Goal: Information Seeking & Learning: Learn about a topic

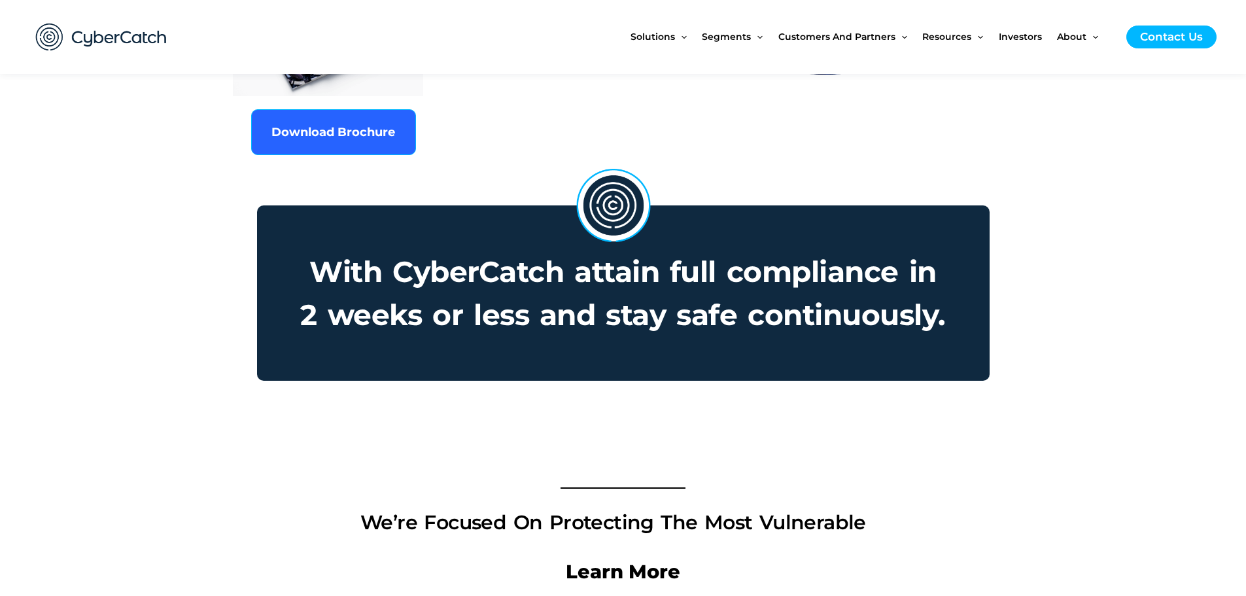
scroll to position [785, 0]
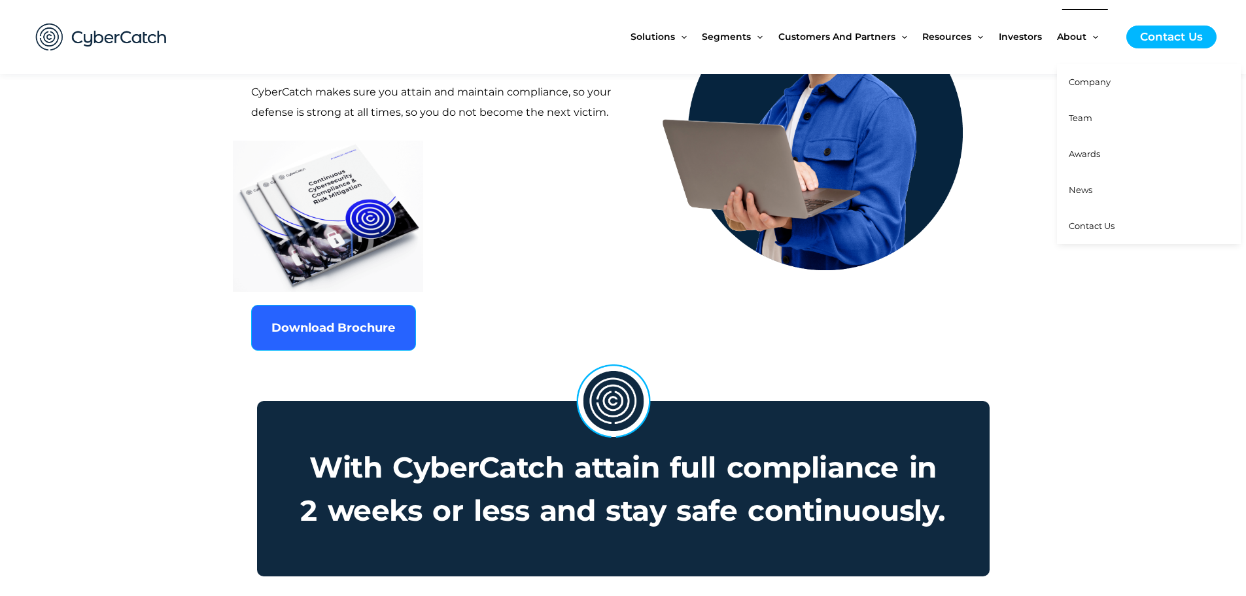
click at [1093, 179] on link "News" at bounding box center [1149, 190] width 184 height 36
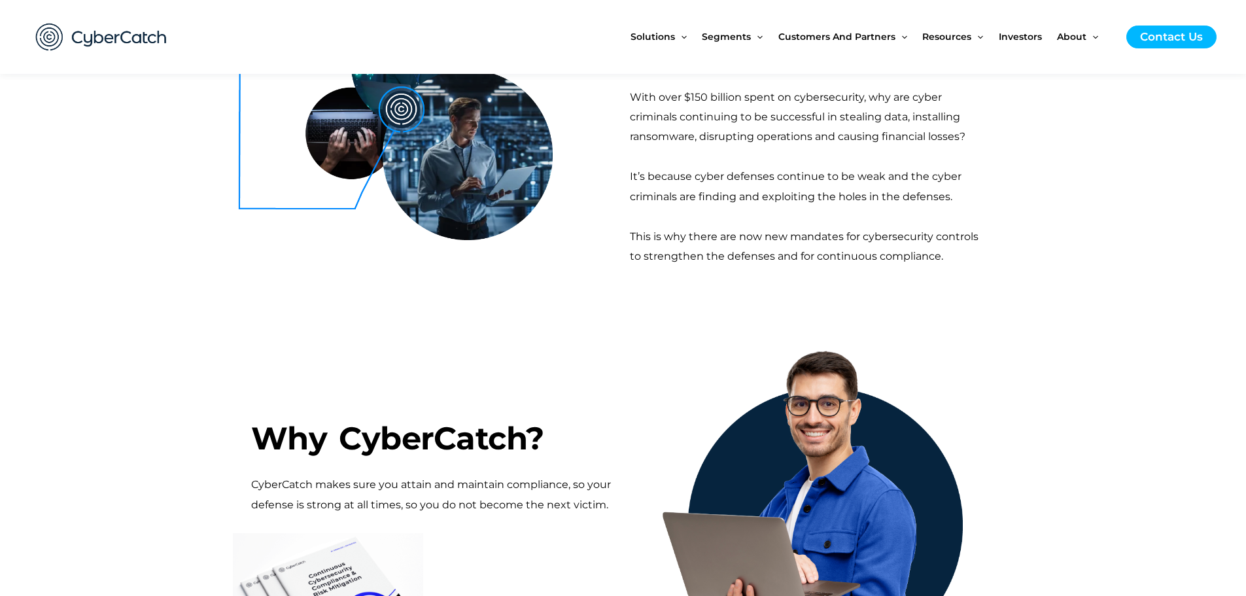
scroll to position [0, 0]
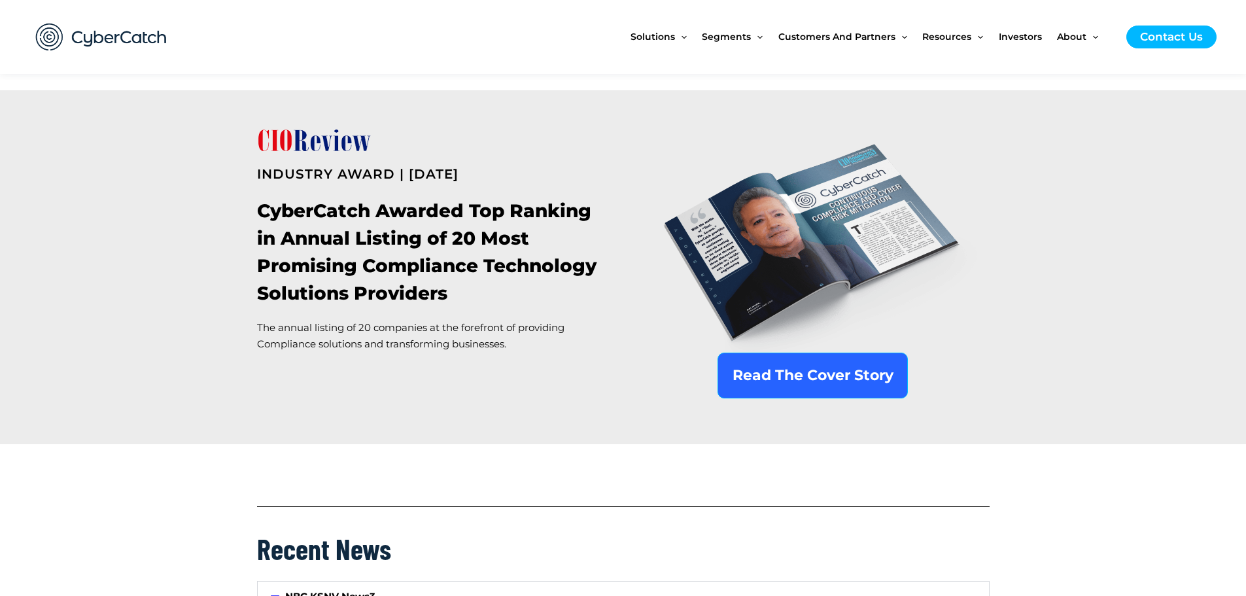
scroll to position [523, 0]
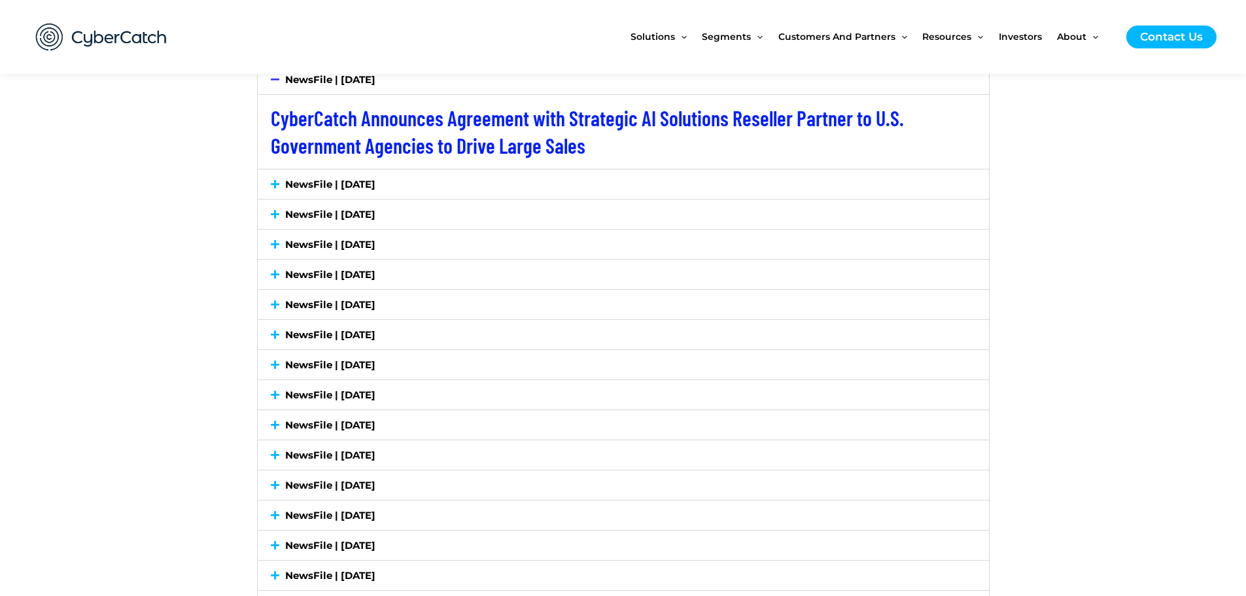
scroll to position [2159, 0]
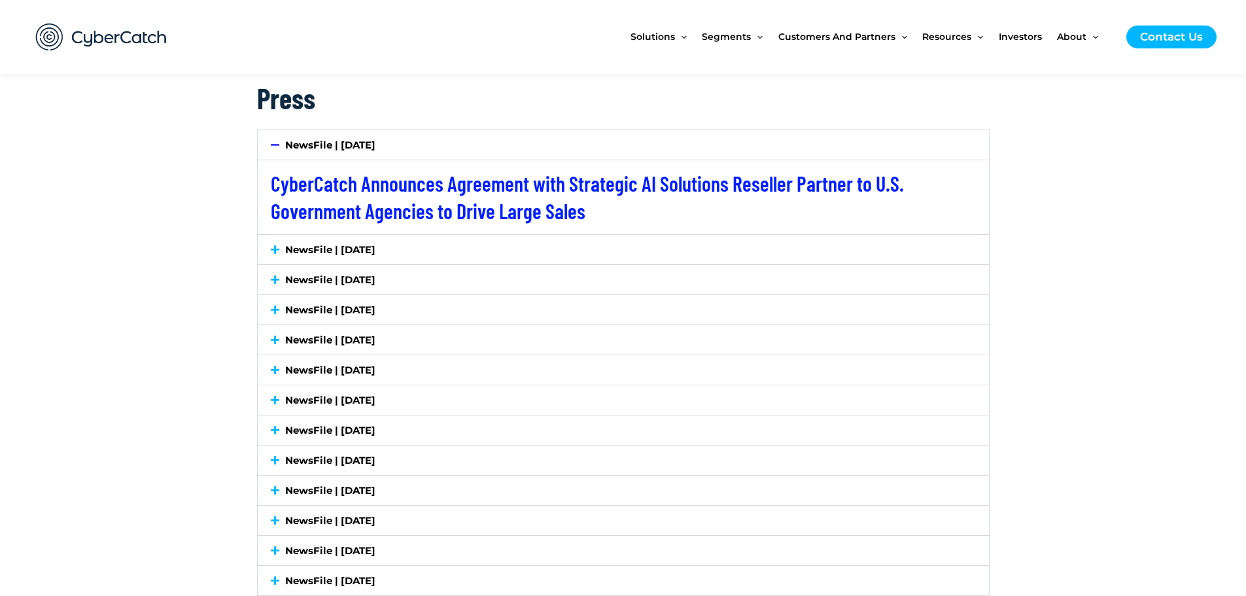
drag, startPoint x: 764, startPoint y: 152, endPoint x: 217, endPoint y: 241, distance: 553.4
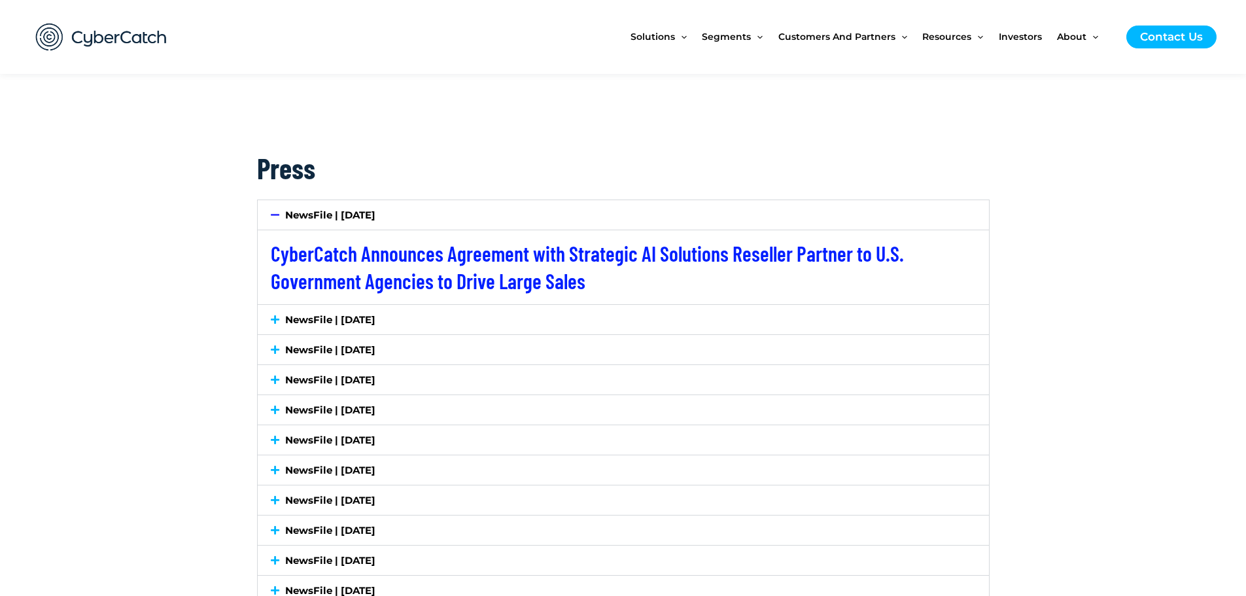
scroll to position [2094, 0]
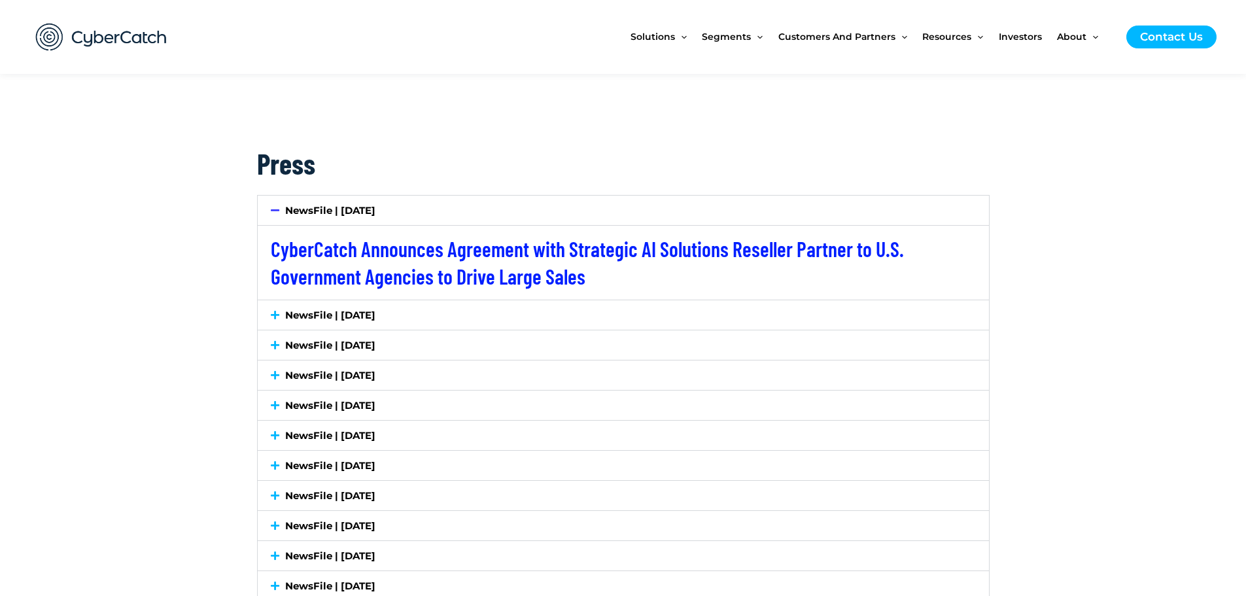
click at [274, 310] on div "NewsFile | July 7, 2025" at bounding box center [624, 314] width 732 height 29
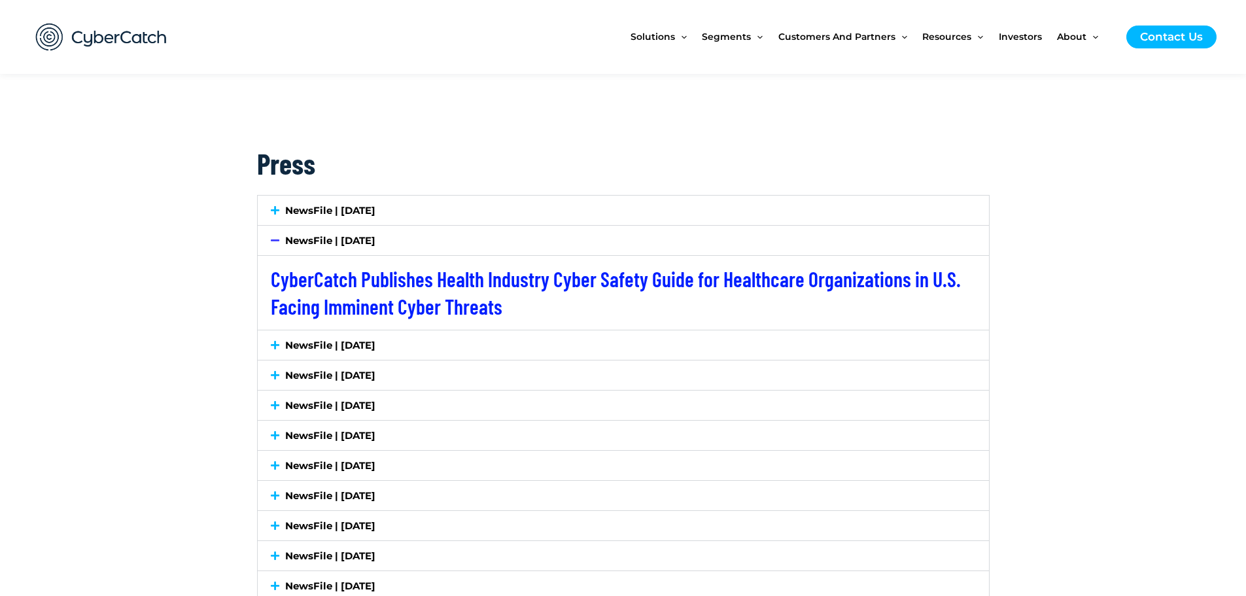
click at [293, 342] on div "NewsFile | July 2, 2025" at bounding box center [624, 344] width 732 height 29
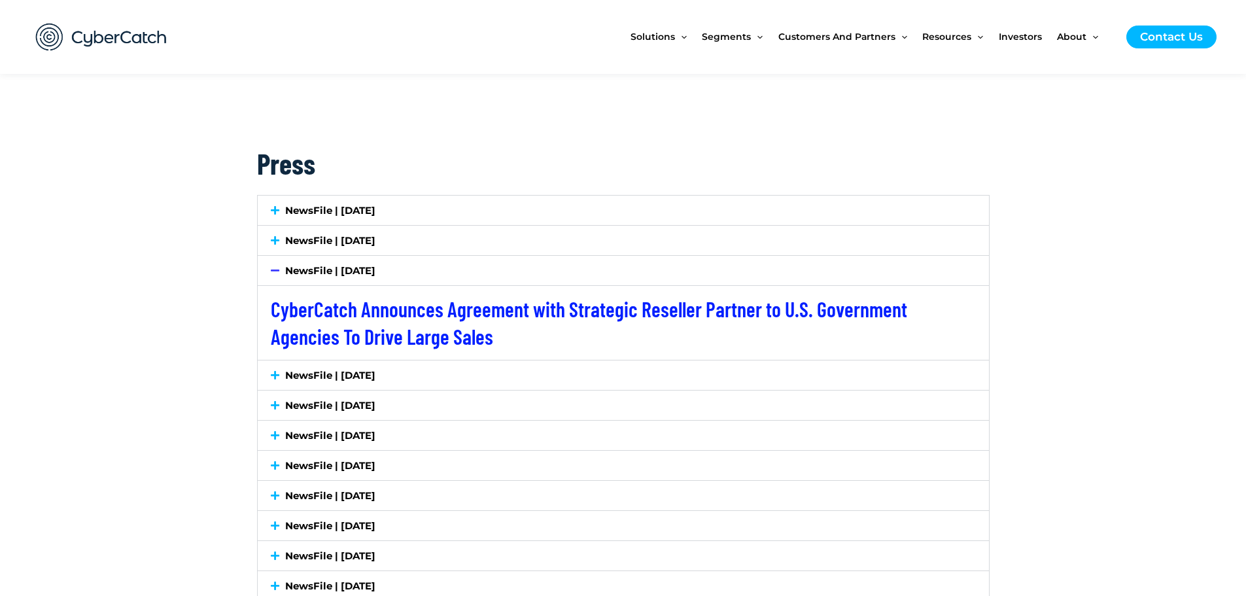
click at [281, 373] on div "NewsFile | June 18, 2025" at bounding box center [624, 375] width 732 height 29
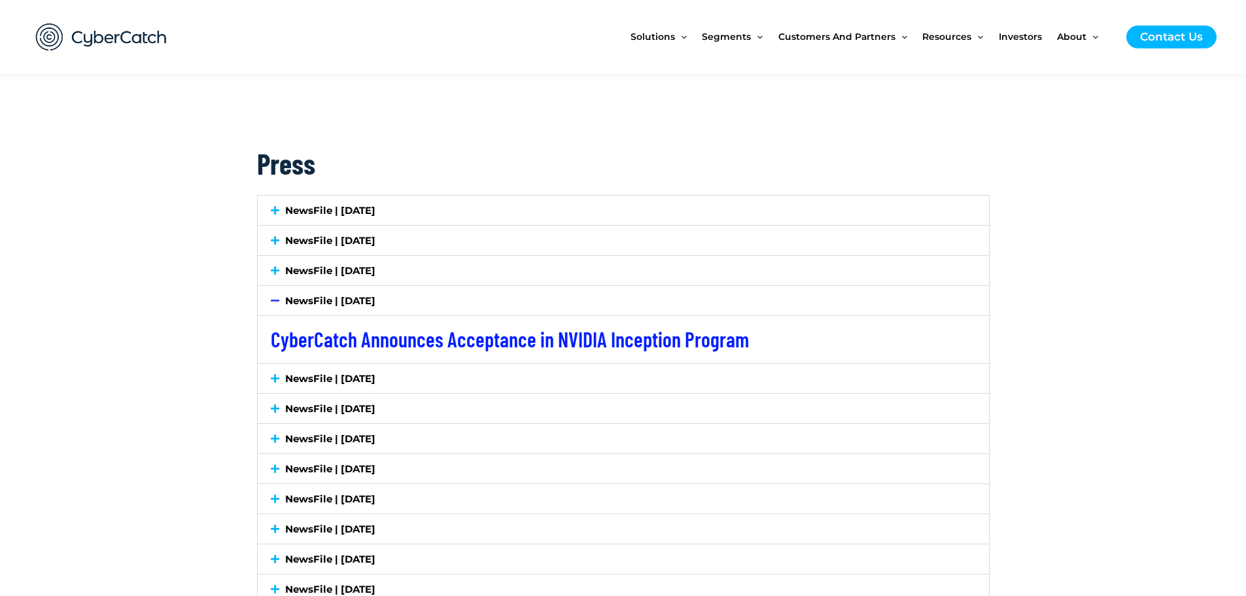
click at [279, 374] on icon at bounding box center [275, 379] width 9 height 10
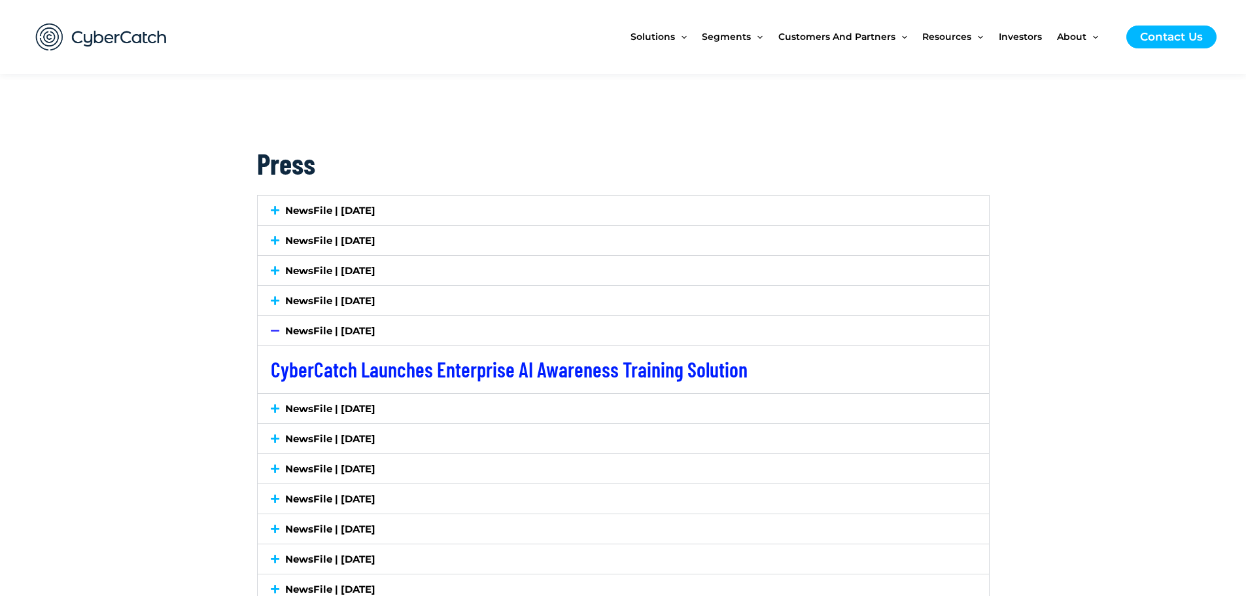
click at [275, 408] on div "NewsFile | [DATE]" at bounding box center [624, 408] width 732 height 29
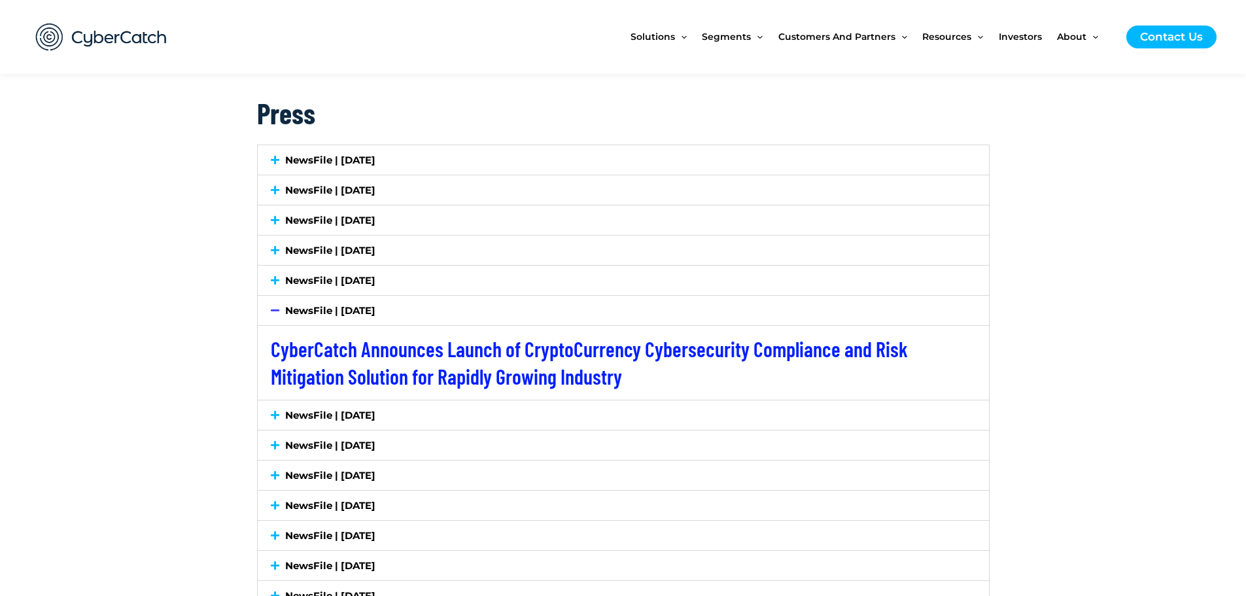
scroll to position [2225, 0]
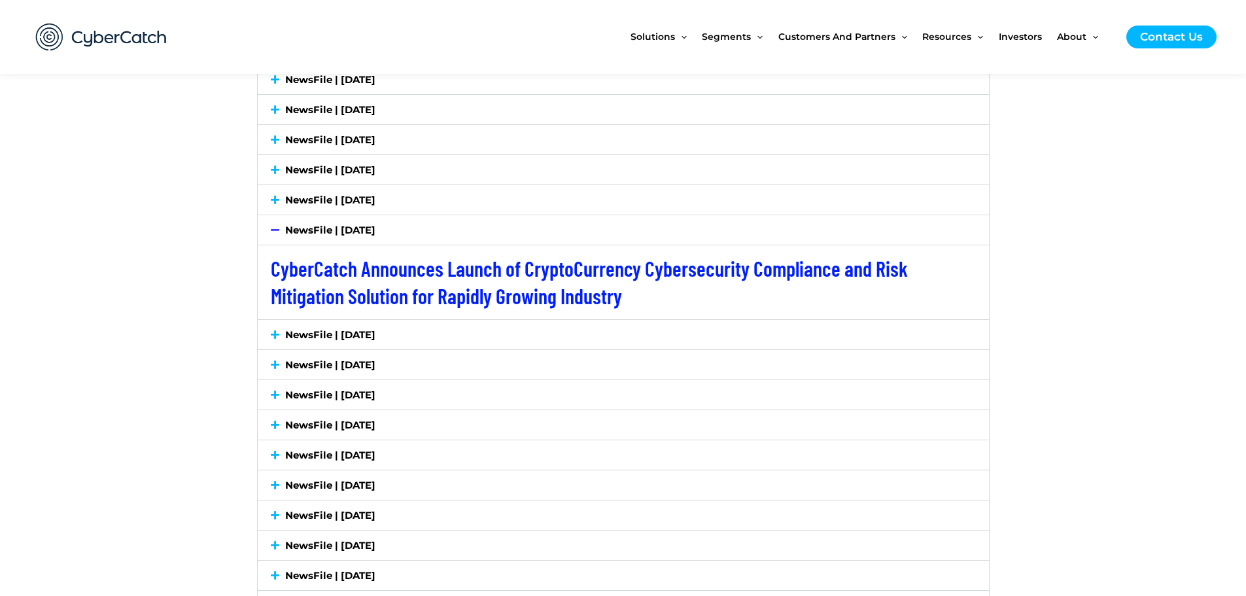
click at [283, 330] on span at bounding box center [278, 335] width 15 height 10
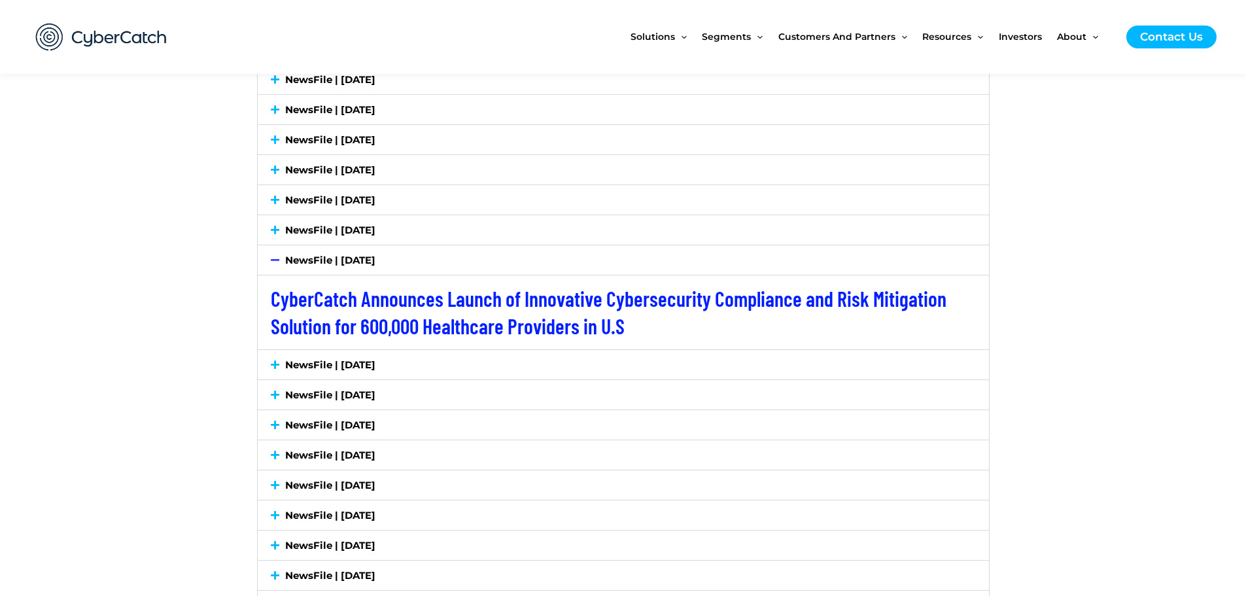
click at [273, 360] on icon at bounding box center [275, 365] width 9 height 10
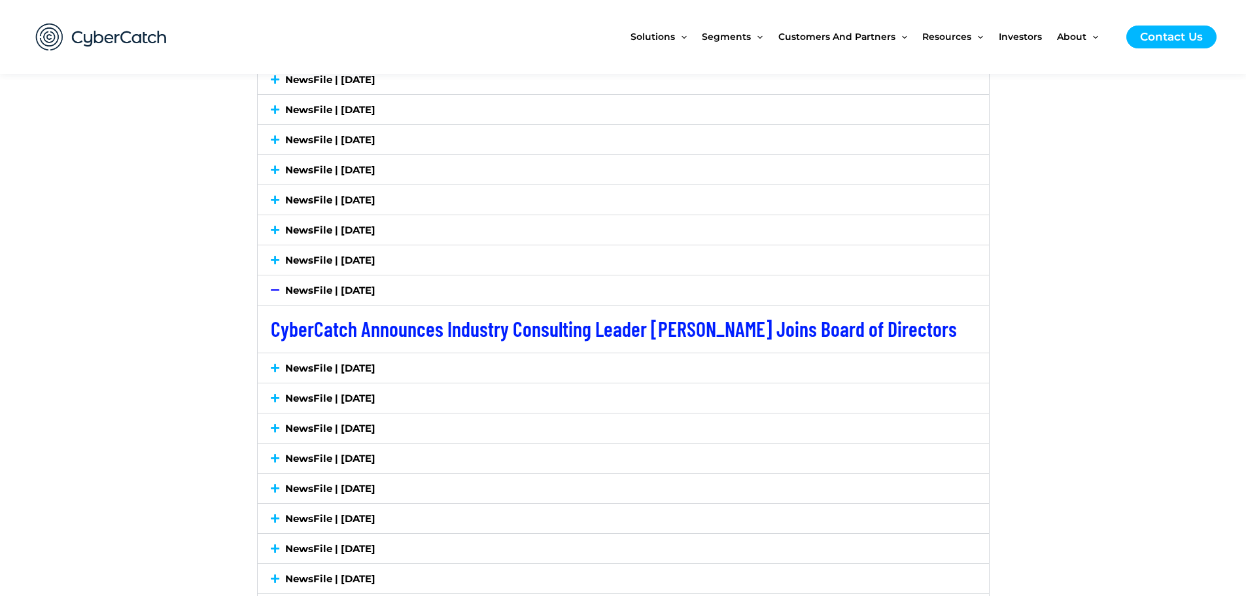
click at [270, 353] on div "NewsFile | [DATE]" at bounding box center [624, 367] width 732 height 29
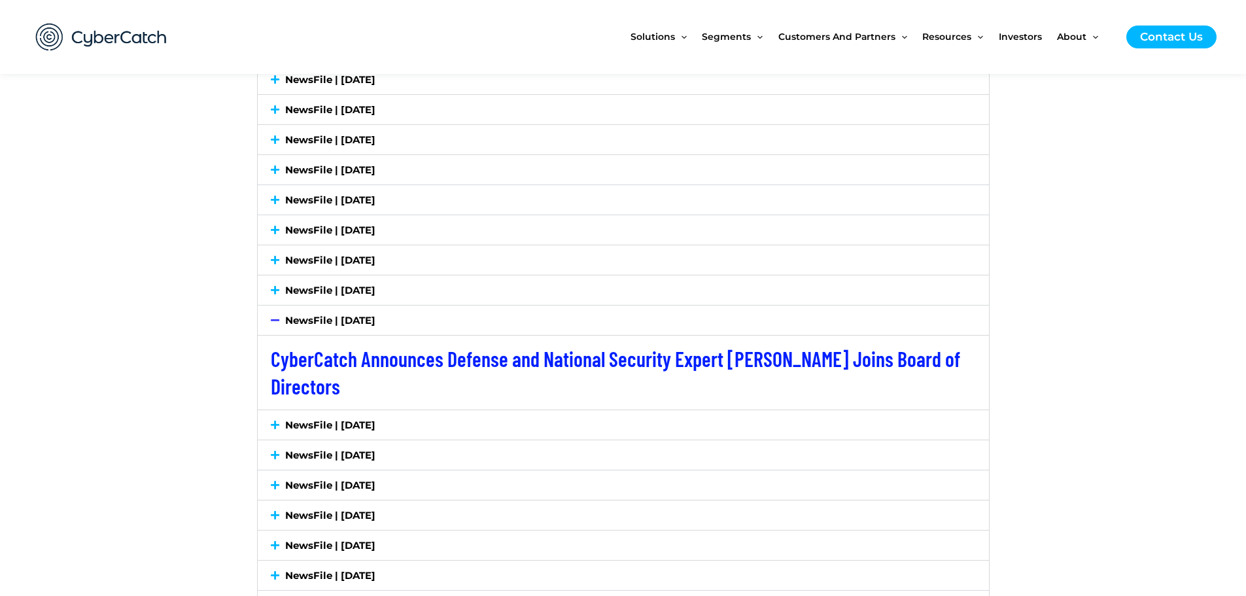
click at [285, 421] on div "NewsFile | [DATE]" at bounding box center [624, 424] width 732 height 29
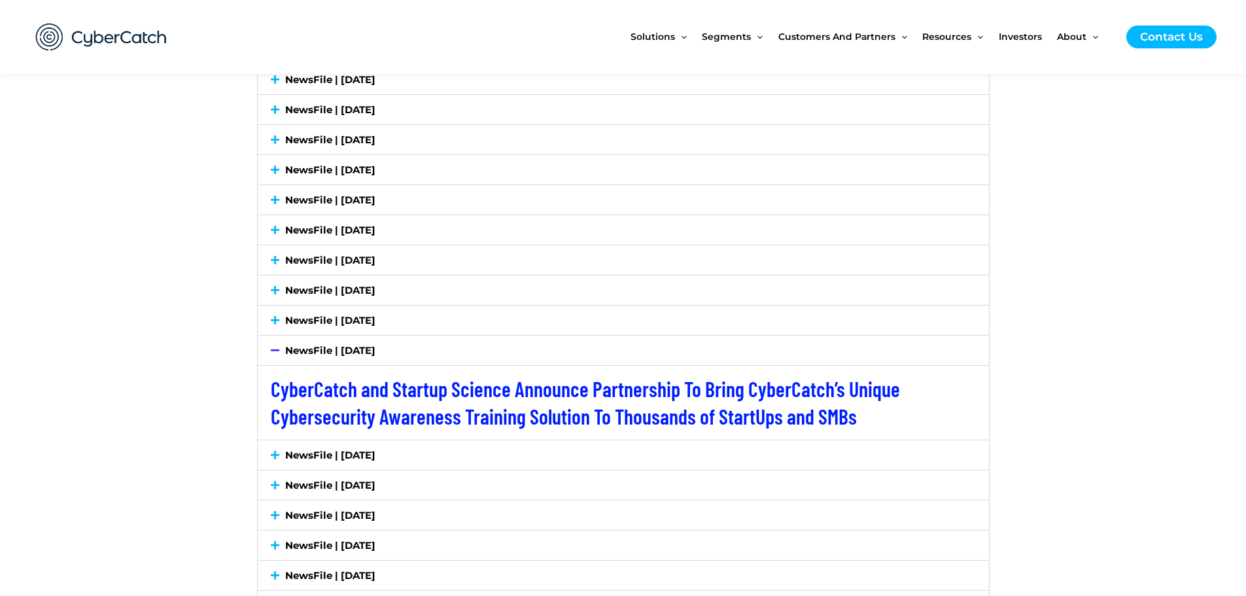
click at [281, 317] on div "NewsFile | [DATE]" at bounding box center [624, 320] width 732 height 29
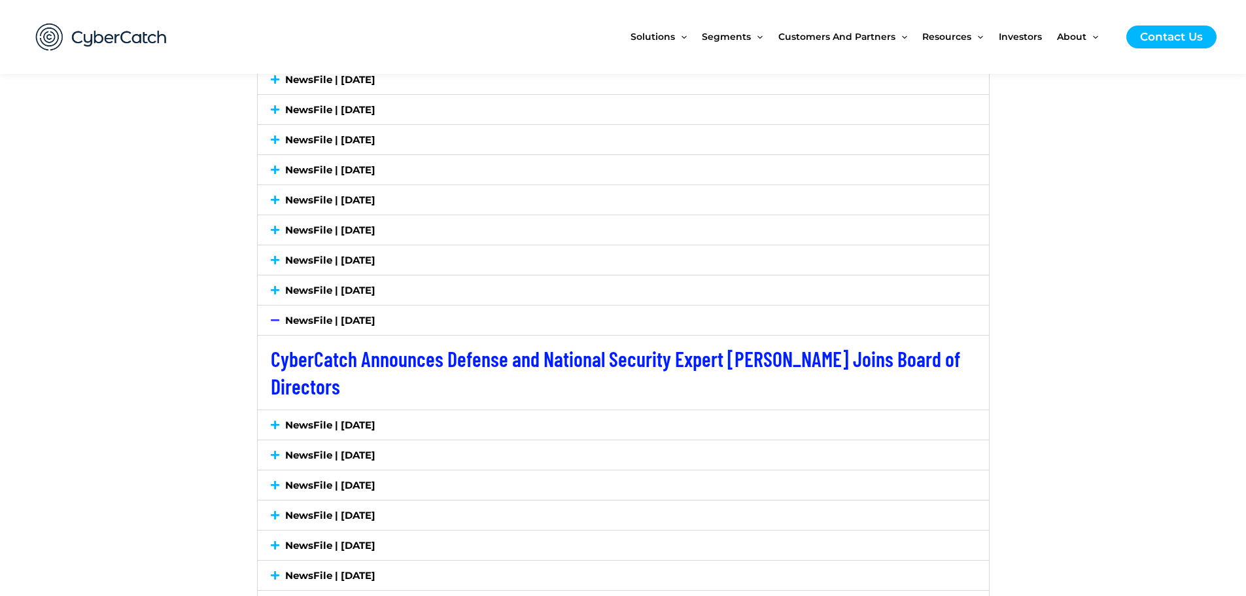
click at [264, 415] on div "NewsFile | [DATE]" at bounding box center [624, 424] width 732 height 29
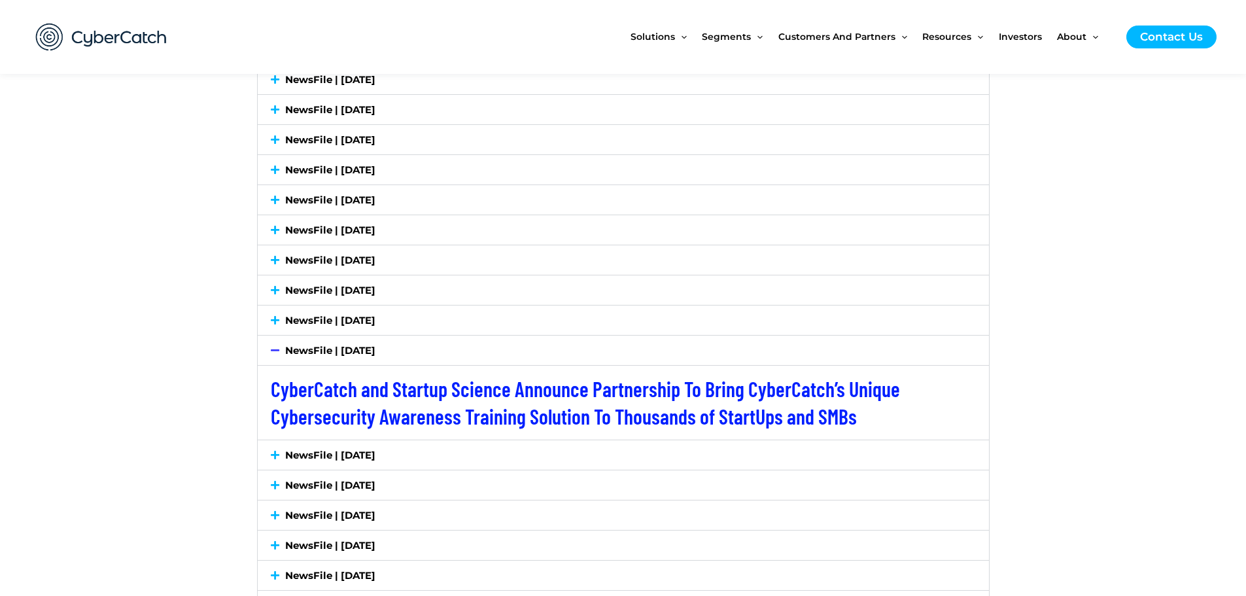
click at [297, 450] on link "NewsFile | [DATE]" at bounding box center [330, 455] width 90 height 12
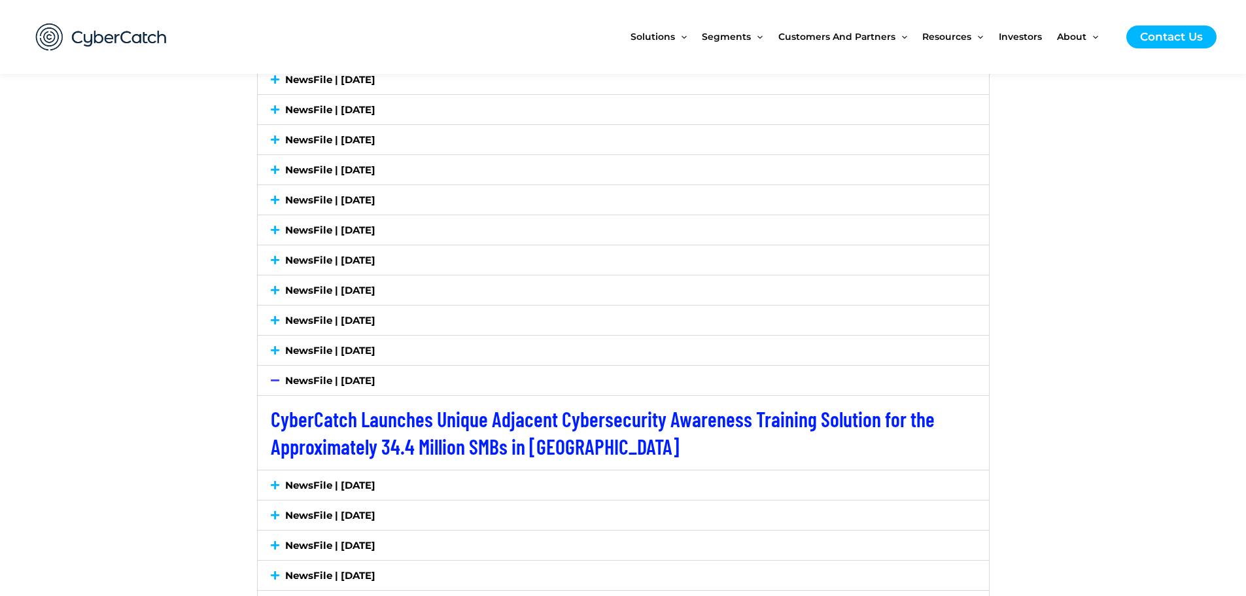
click at [296, 344] on link "NewsFile | [DATE]" at bounding box center [330, 350] width 90 height 12
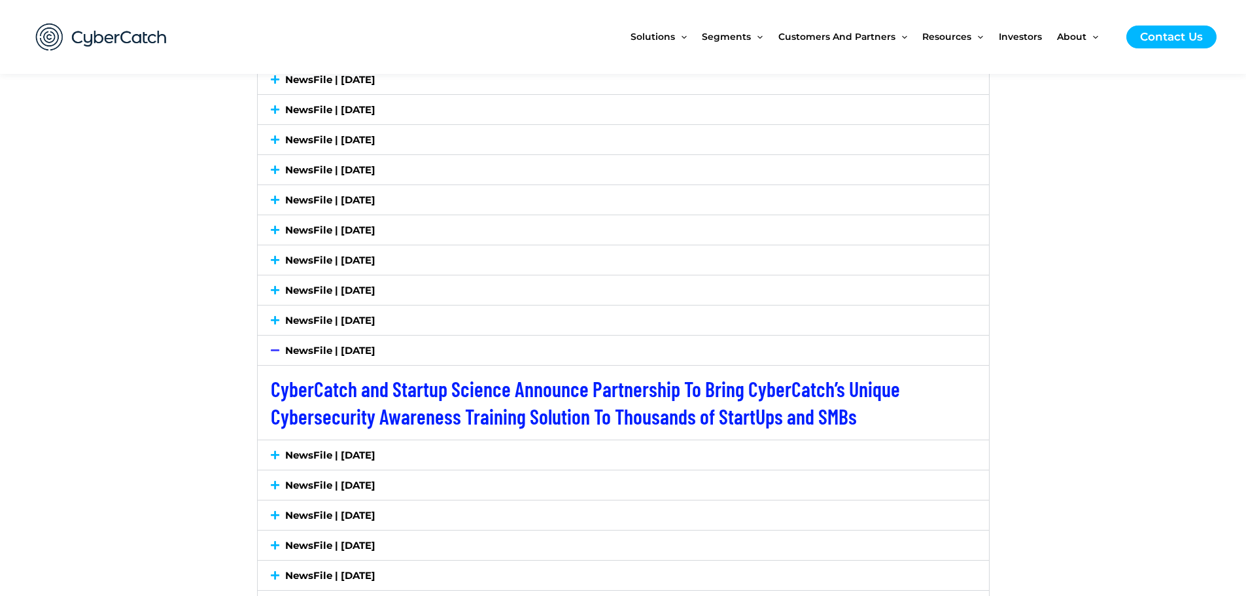
click at [297, 314] on link "NewsFile | [DATE]" at bounding box center [330, 320] width 90 height 12
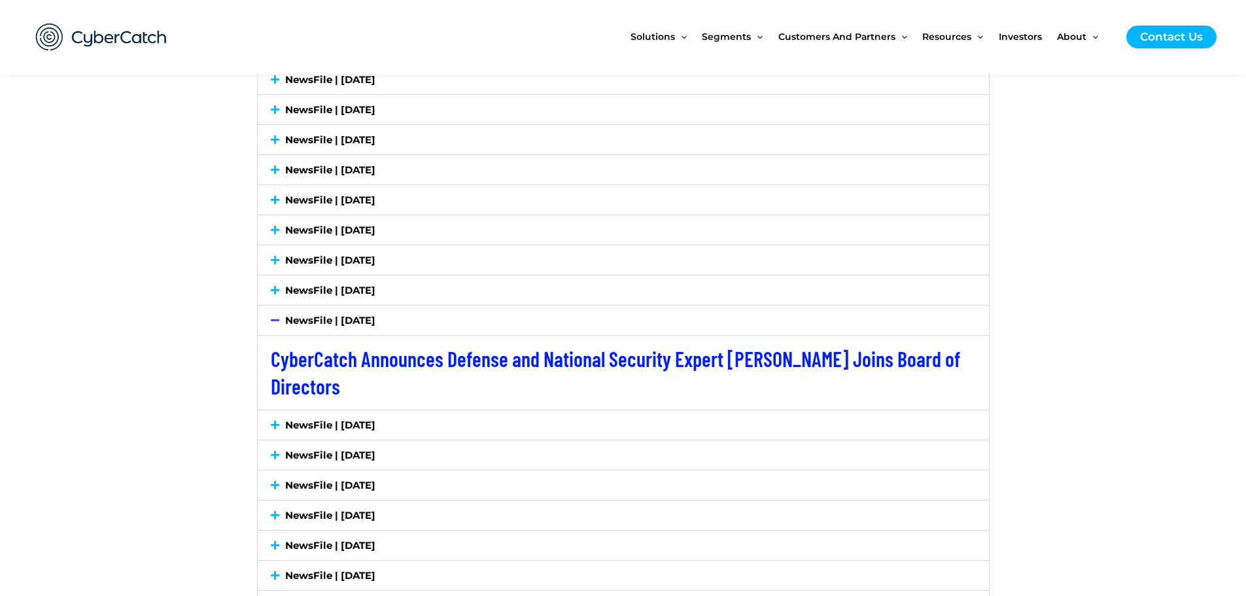
click at [298, 291] on div "NewsFile | [DATE]" at bounding box center [624, 289] width 732 height 29
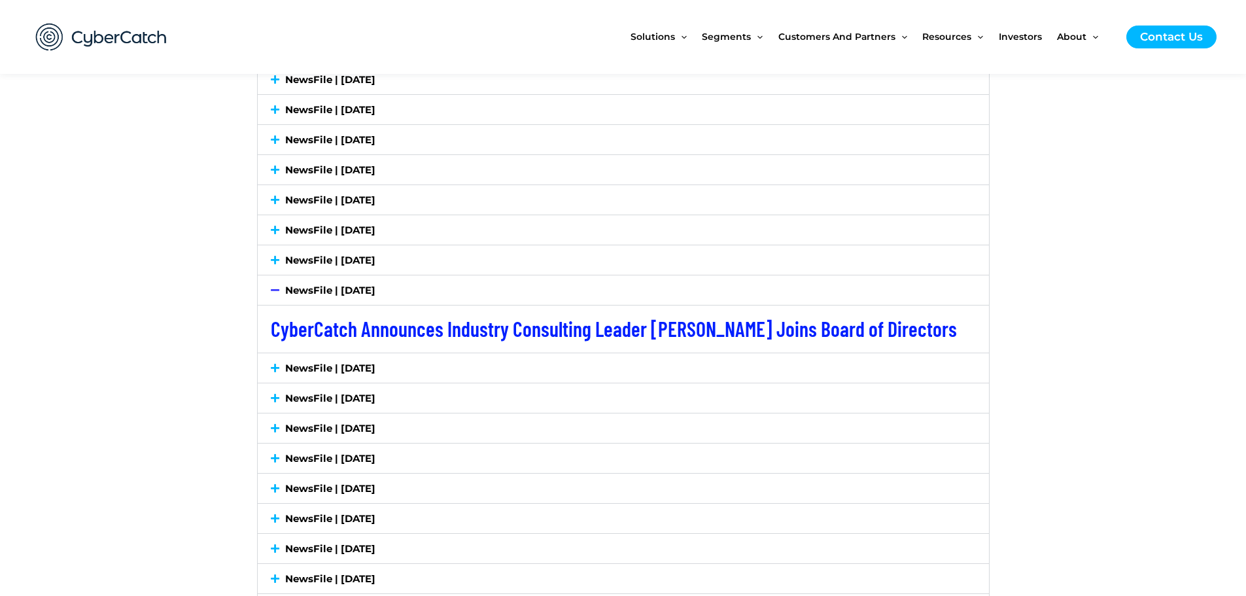
click at [316, 254] on link "NewsFile | [DATE]" at bounding box center [330, 260] width 90 height 12
